Goal: Information Seeking & Learning: Learn about a topic

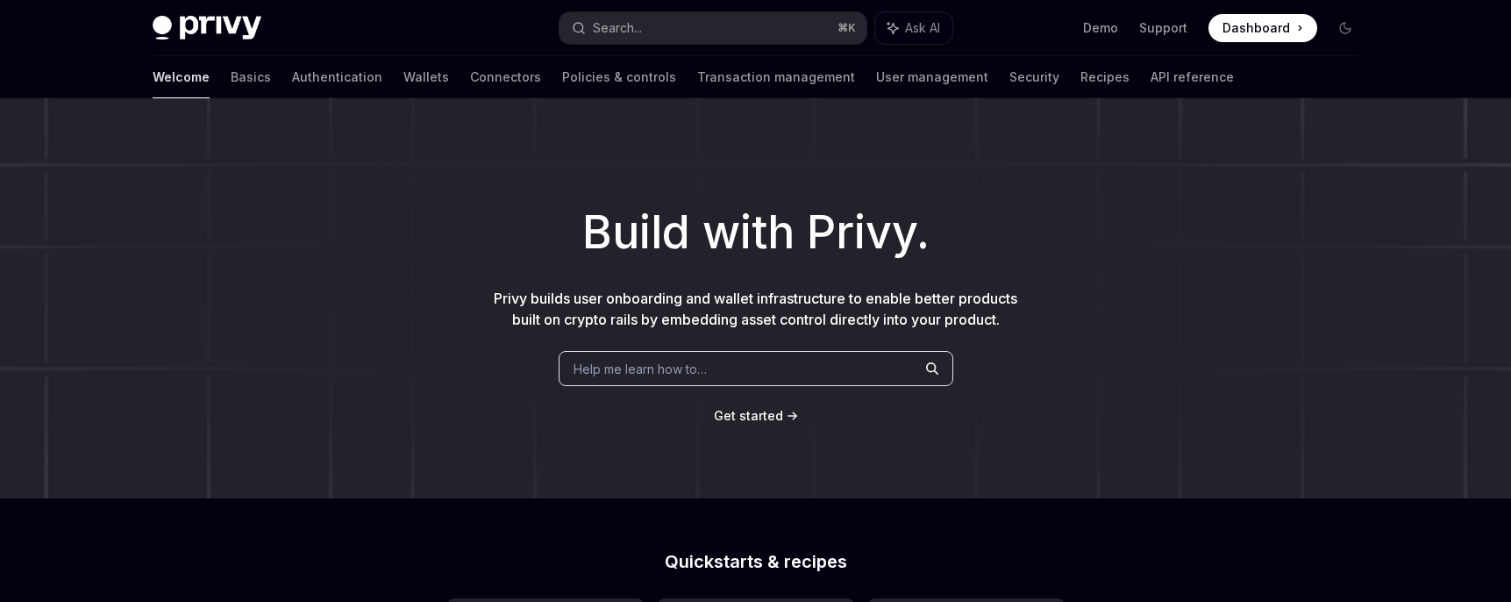
click at [348, 260] on h1 "Build with Privy." at bounding box center [755, 232] width 1455 height 68
click at [403, 80] on link "Wallets" at bounding box center [426, 77] width 46 height 42
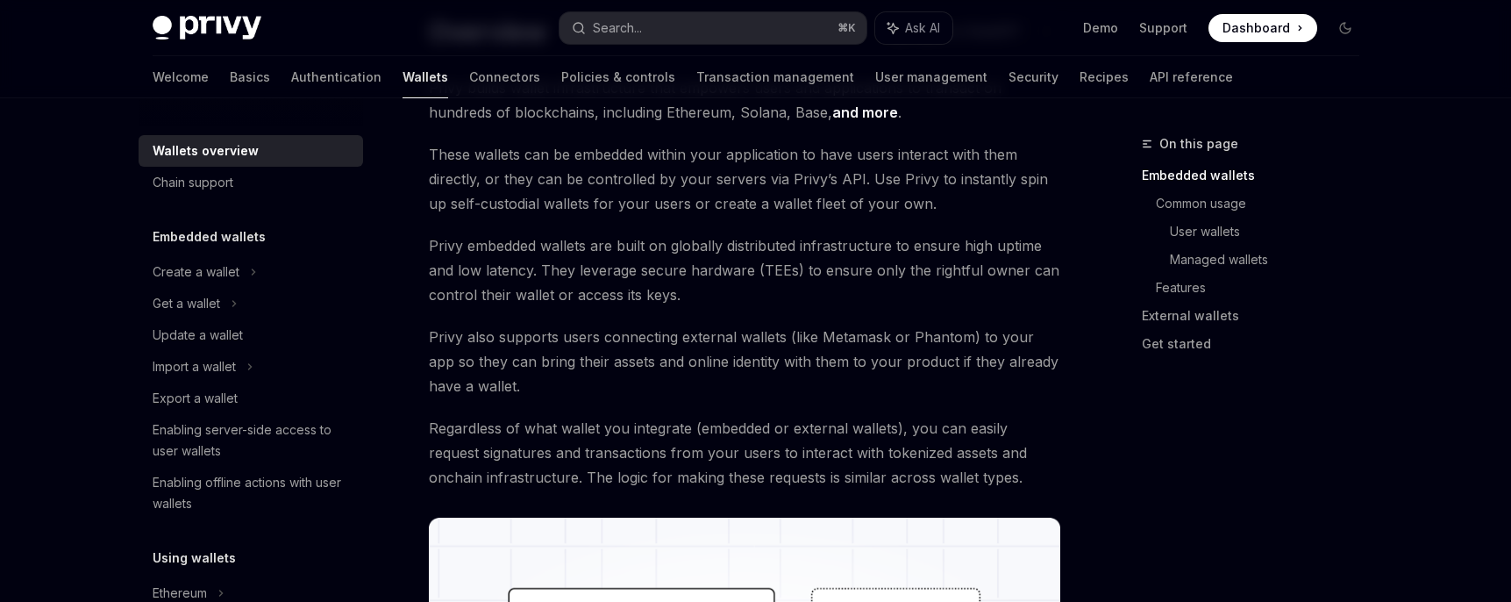
scroll to position [147, 0]
click at [832, 110] on link "and more" at bounding box center [865, 111] width 66 height 18
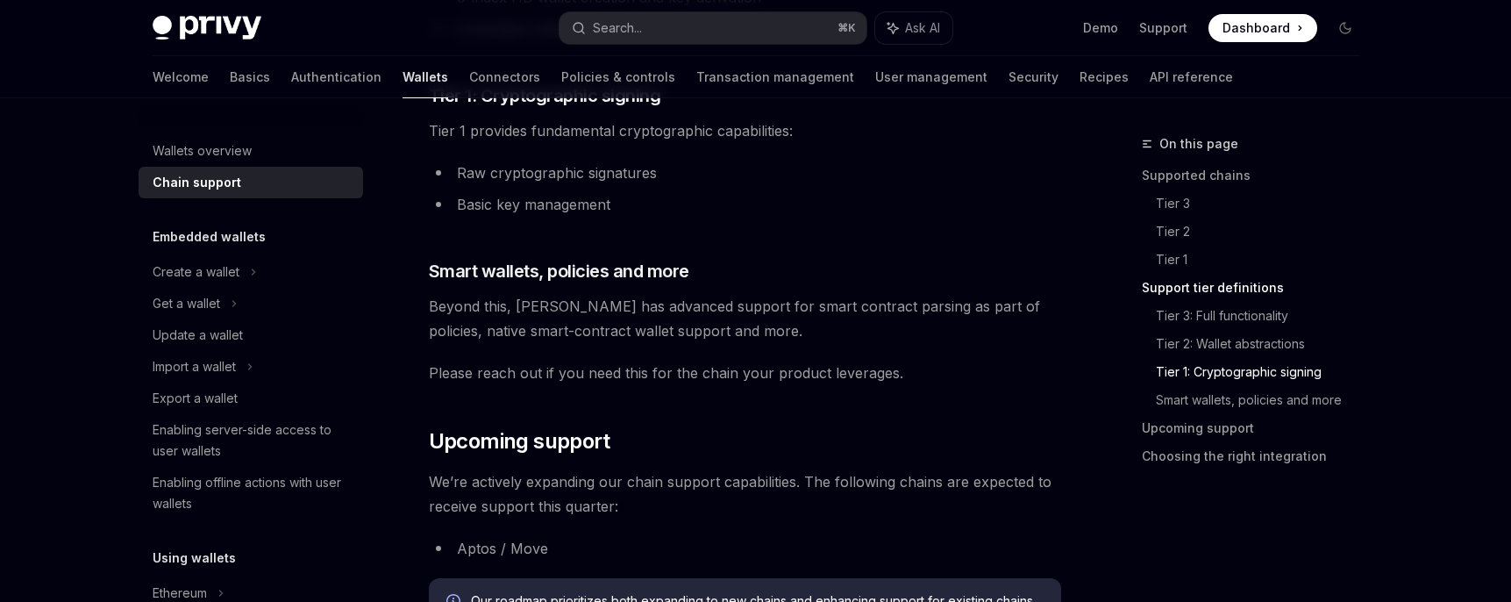
scroll to position [1553, 0]
click at [167, 272] on div "Create a wallet" at bounding box center [196, 271] width 87 height 21
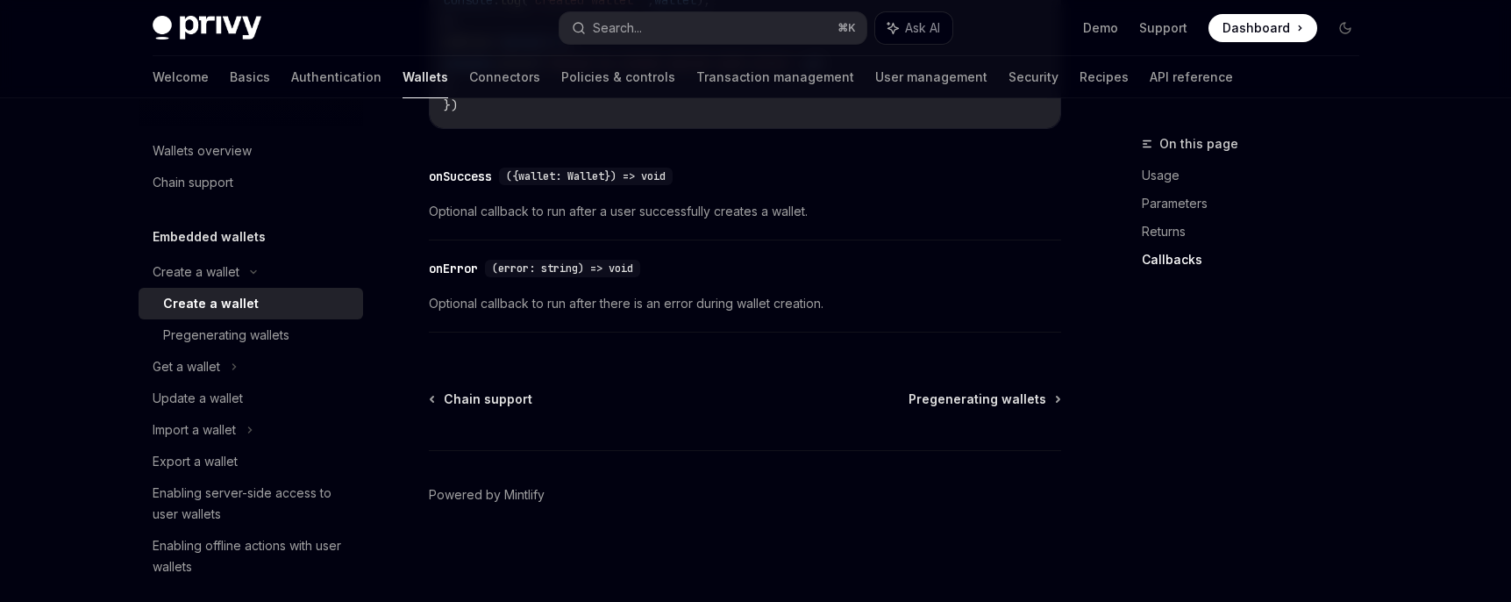
scroll to position [1495, 0]
click at [256, 329] on div "Pregenerating wallets" at bounding box center [226, 334] width 126 height 21
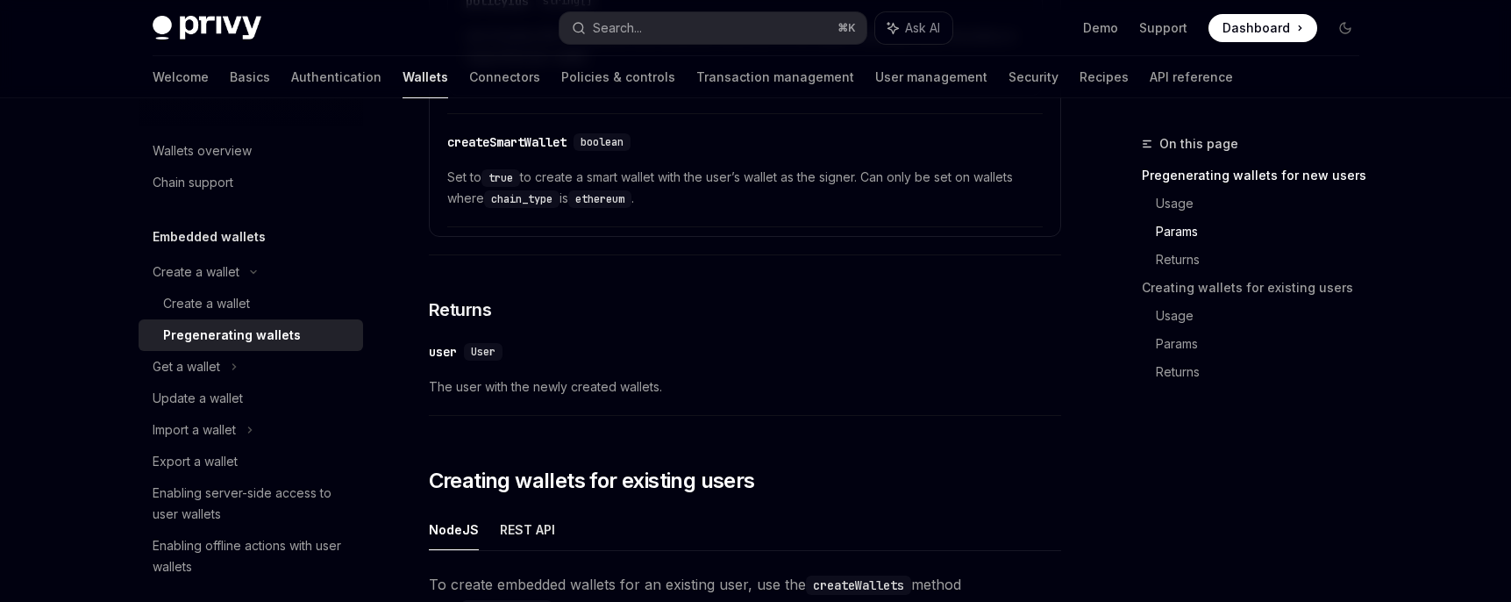
scroll to position [1682, 0]
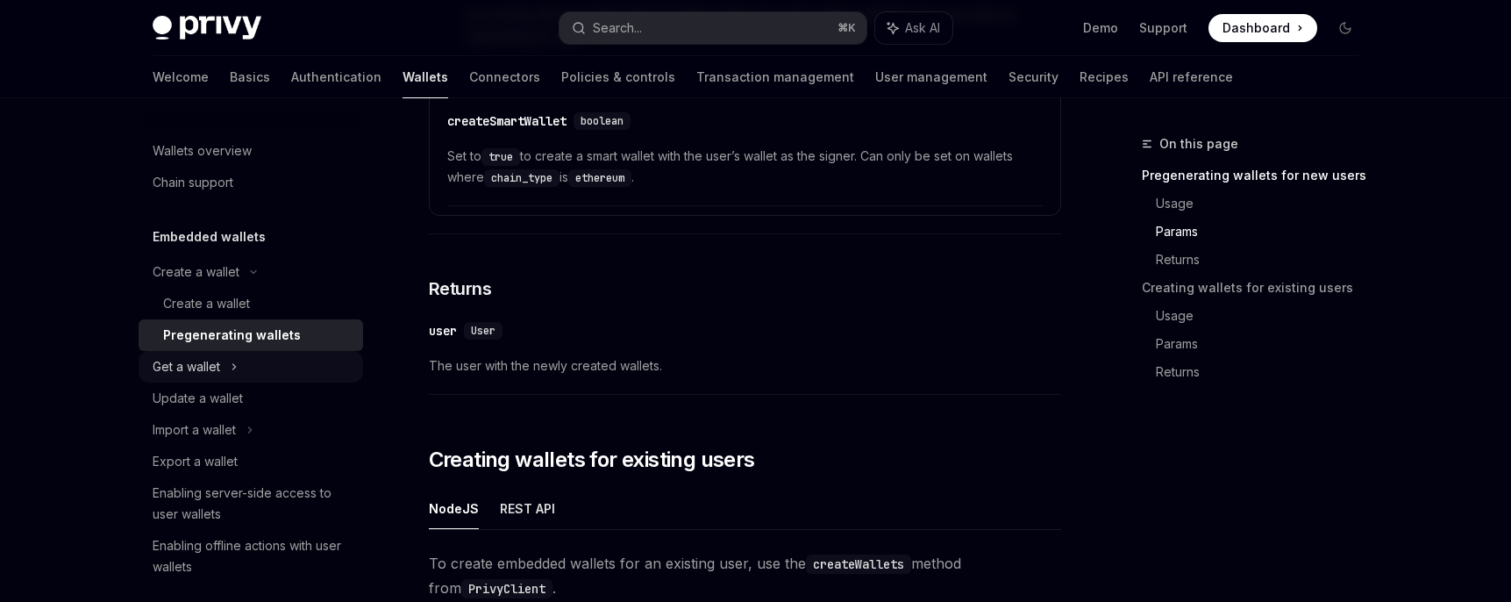
click at [258, 372] on div "Get a wallet" at bounding box center [251, 367] width 224 height 32
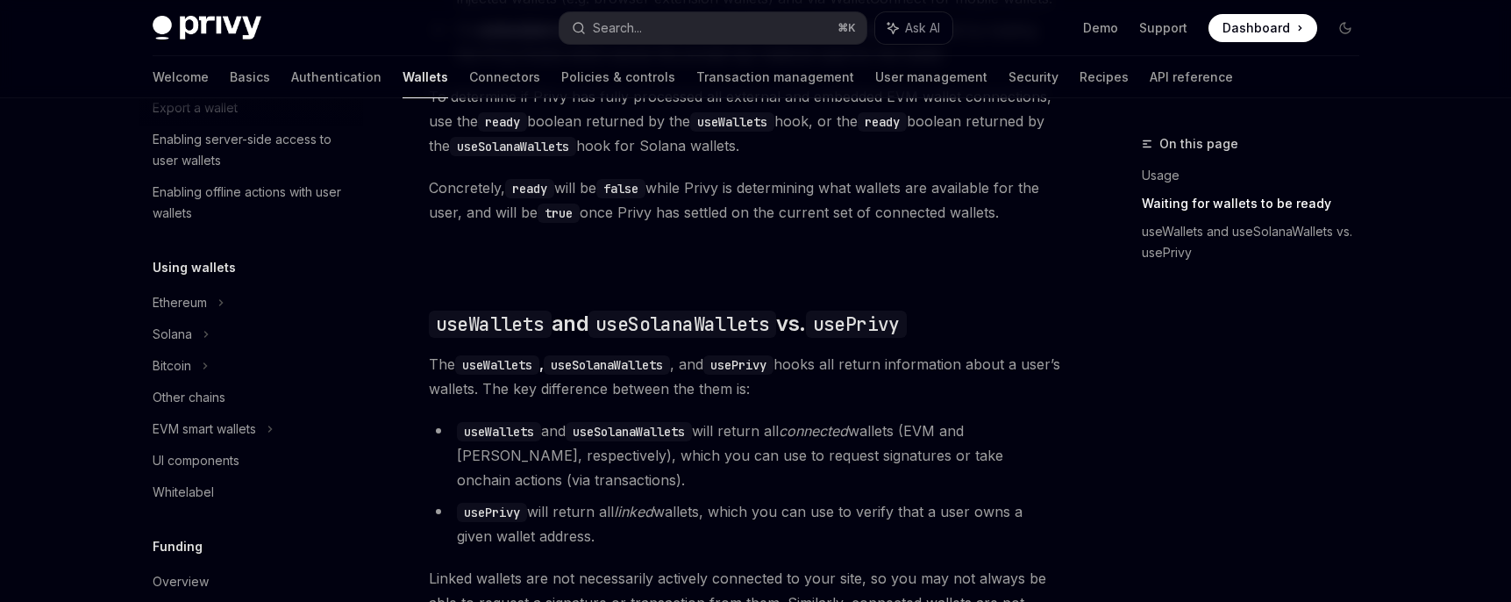
scroll to position [452, 0]
click at [288, 420] on div "EVM smart wallets" at bounding box center [251, 425] width 224 height 32
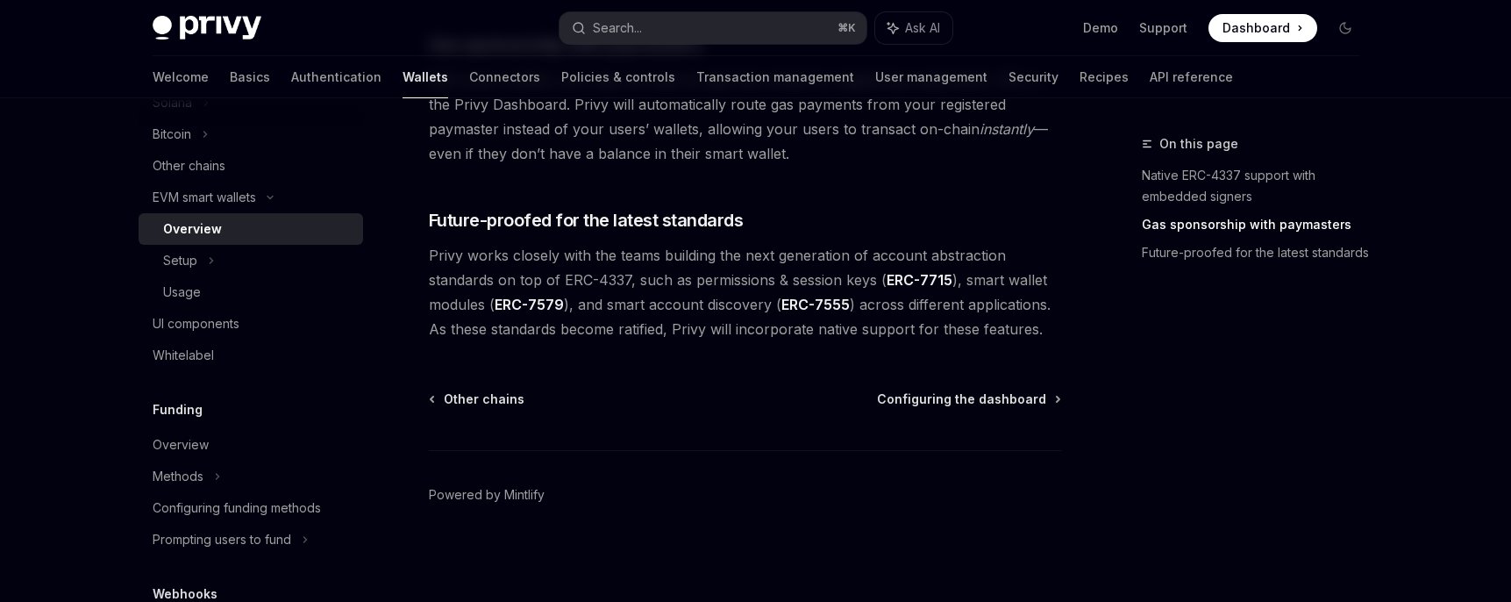
scroll to position [683, 0]
click at [257, 249] on div "Setup" at bounding box center [251, 257] width 224 height 32
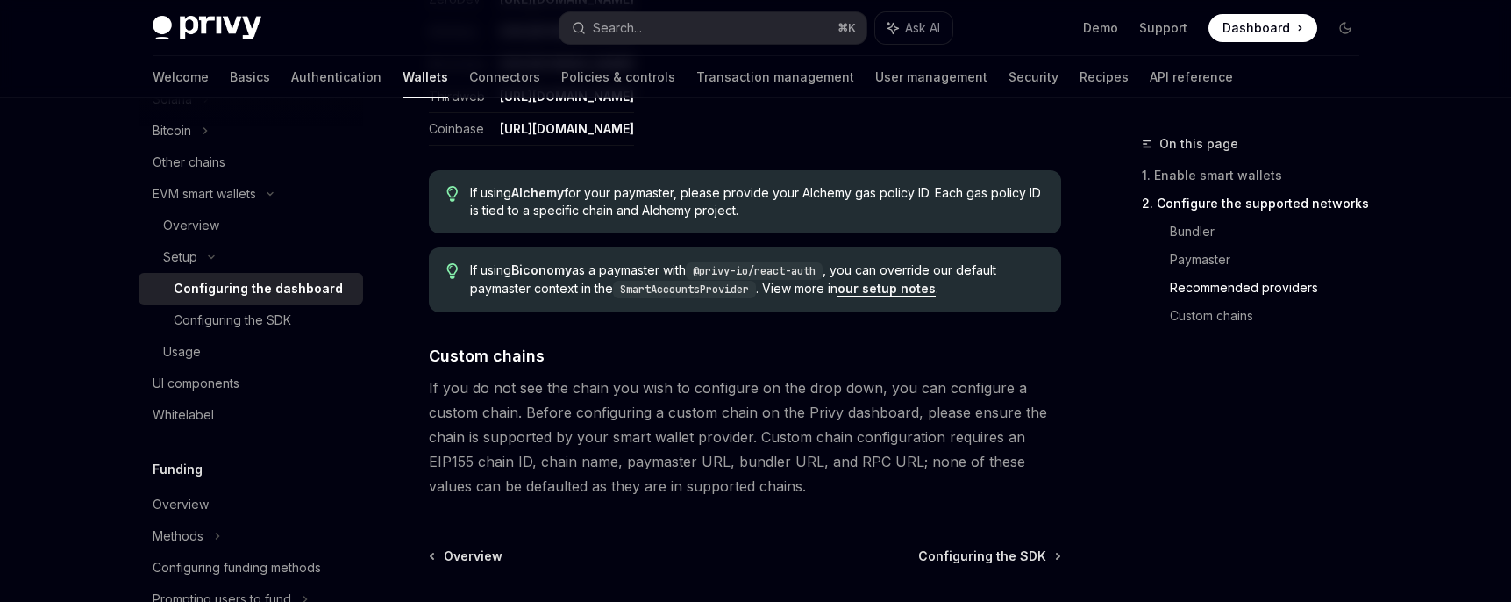
scroll to position [2302, 0]
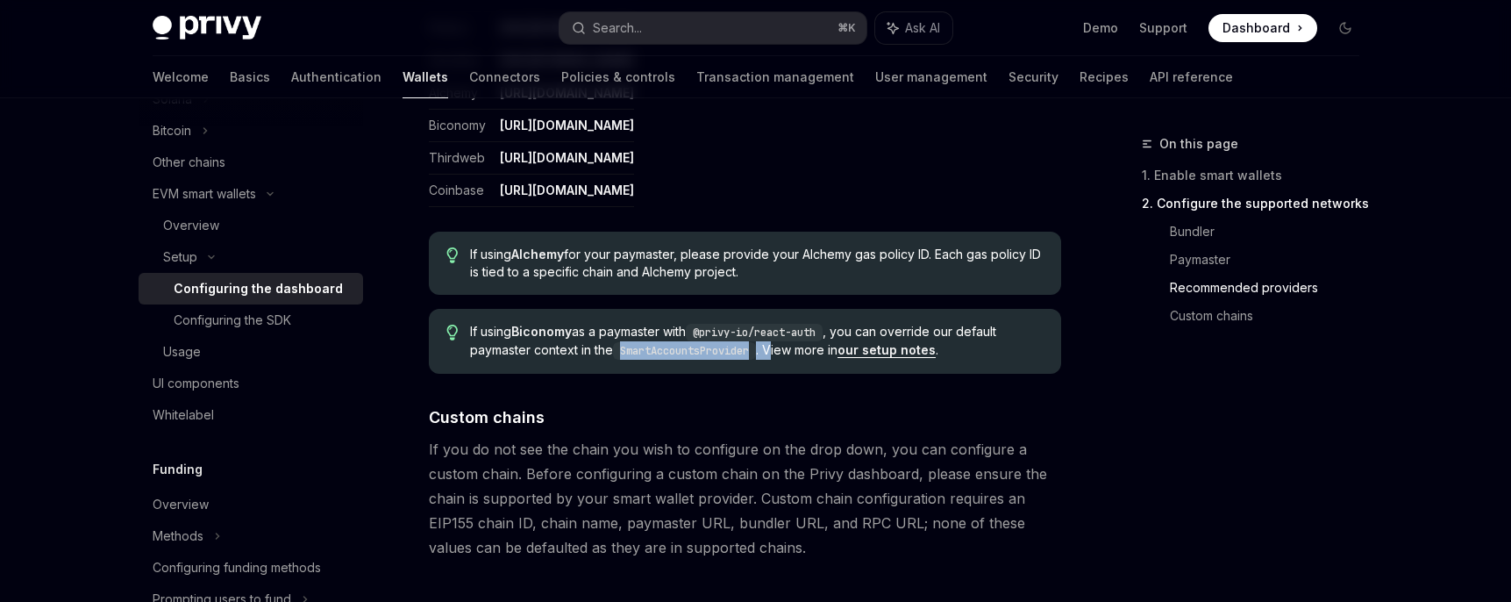
drag, startPoint x: 624, startPoint y: 352, endPoint x: 780, endPoint y: 352, distance: 156.1
click at [780, 352] on span "If using Biconomy as a paymaster with @privy-io/react-auth , you can override o…" at bounding box center [756, 341] width 573 height 37
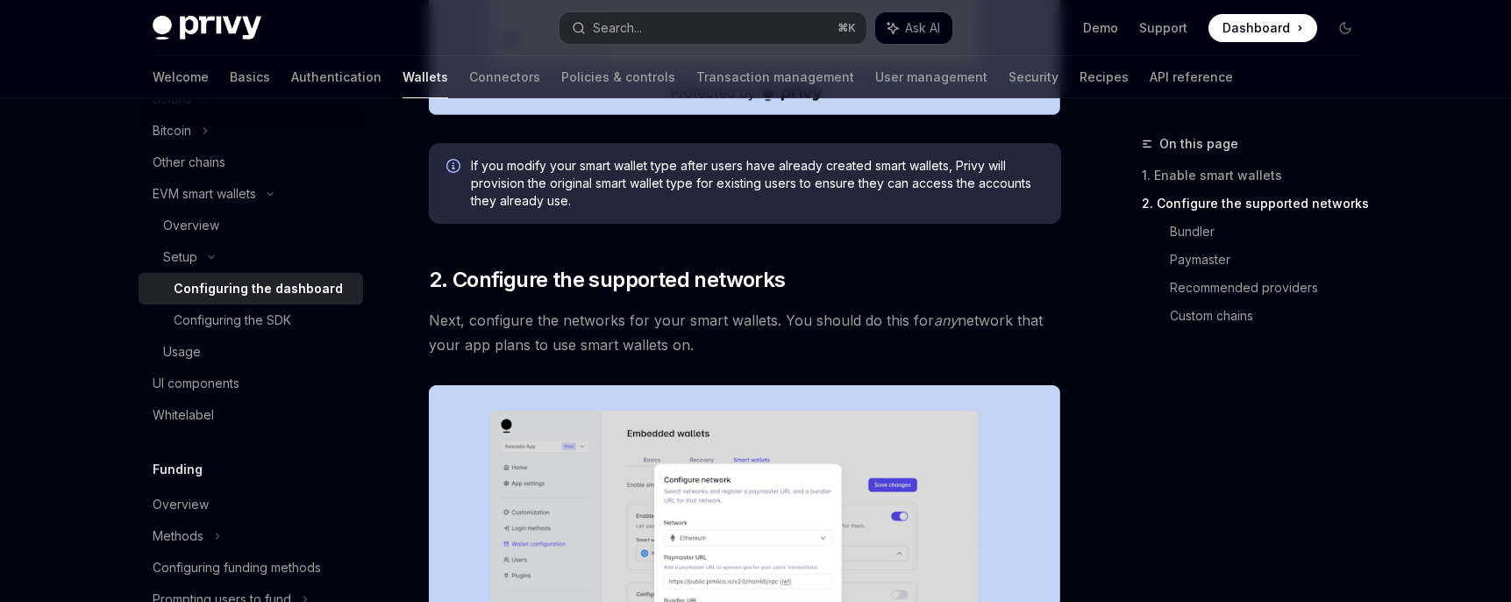
scroll to position [0, 0]
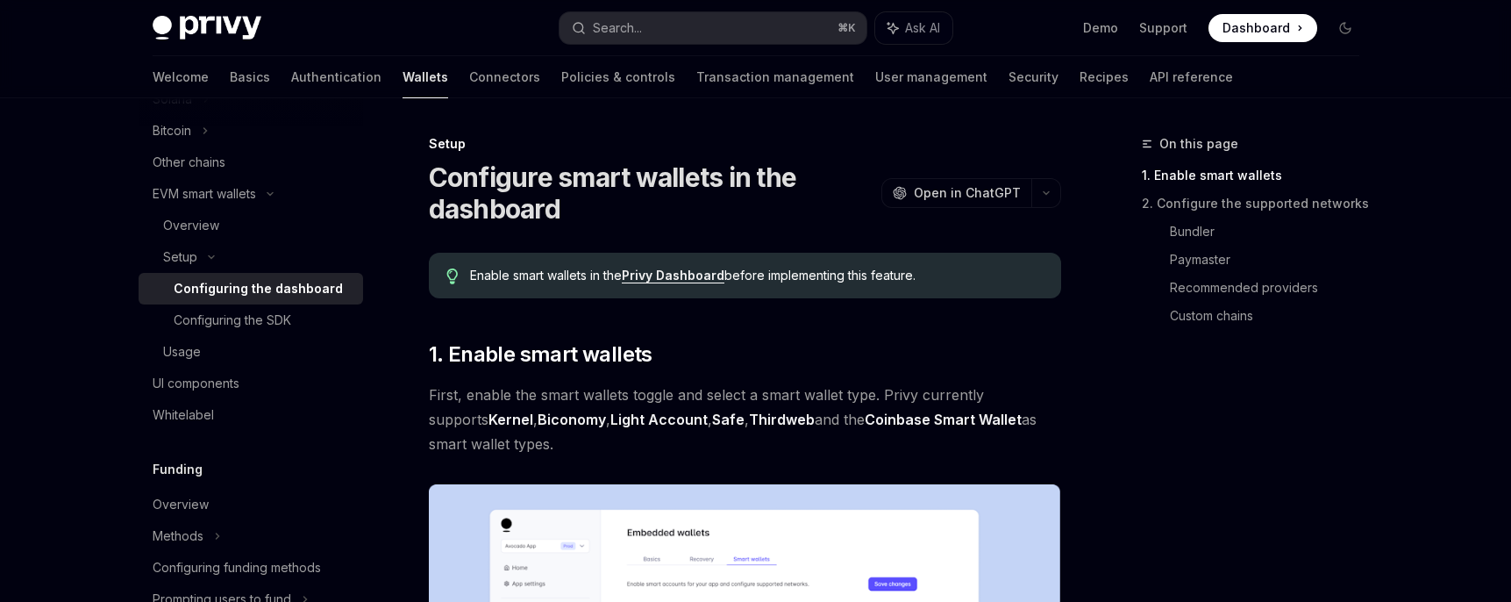
click at [1253, 25] on span "Dashboard" at bounding box center [1256, 28] width 68 height 18
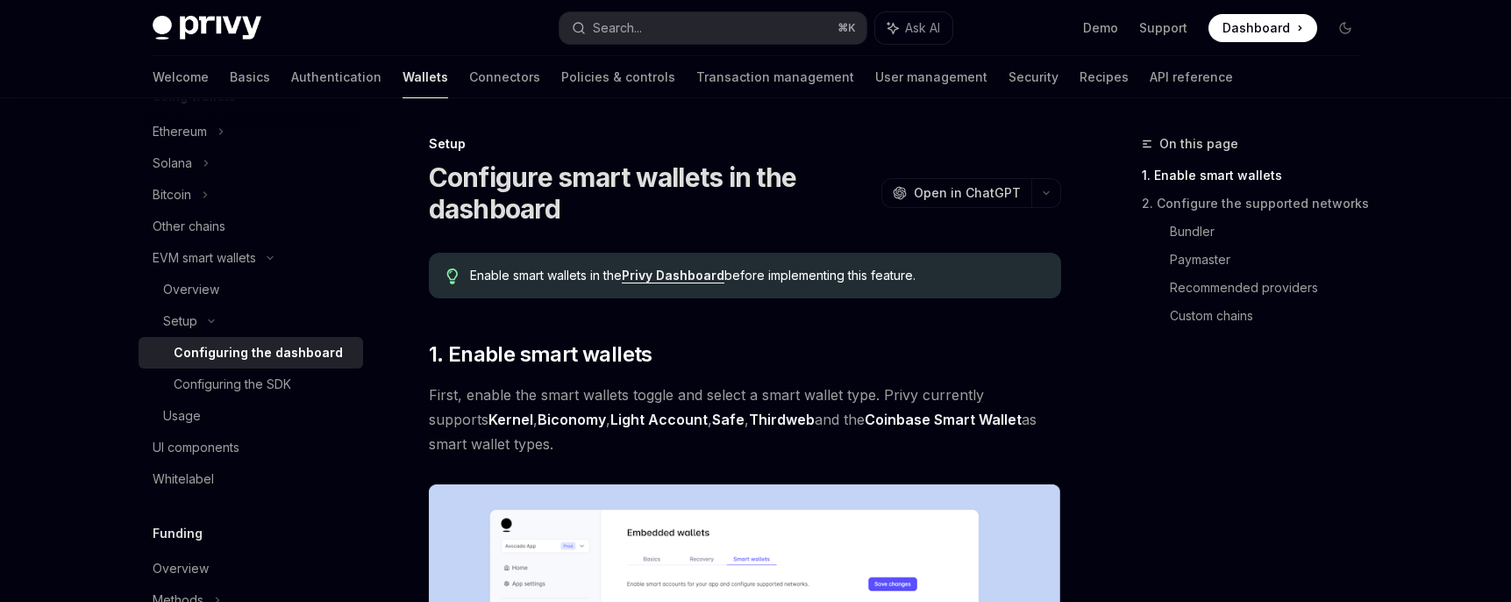
type textarea "*"
